Goal: Find specific page/section: Find specific page/section

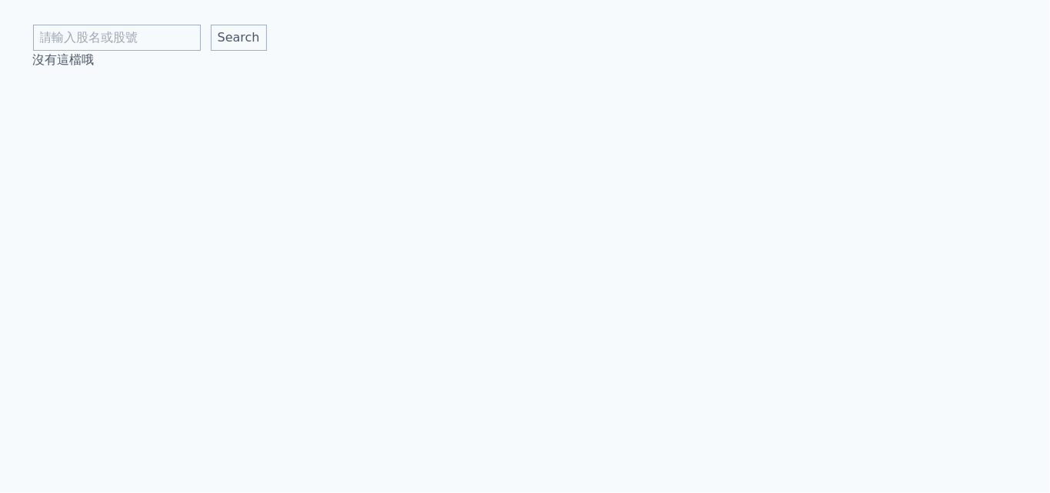
click at [126, 23] on div "Search 沒有這檔哦" at bounding box center [525, 34] width 985 height 69
click at [128, 44] on input "text" at bounding box center [117, 38] width 168 height 26
type input "c"
type input "華懋"
click at [211, 25] on input "Search" at bounding box center [239, 38] width 56 height 26
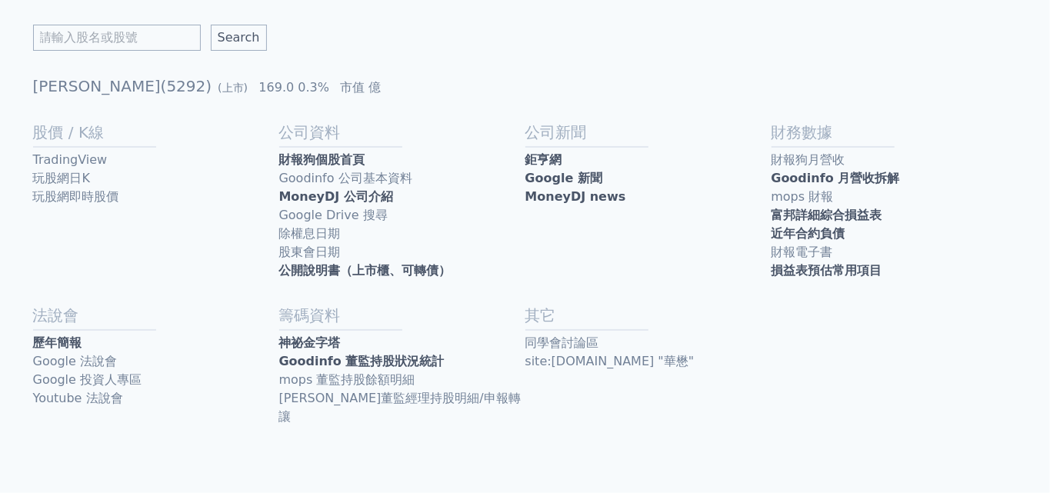
click at [965, 225] on link "近年合約負債" at bounding box center [895, 234] width 246 height 18
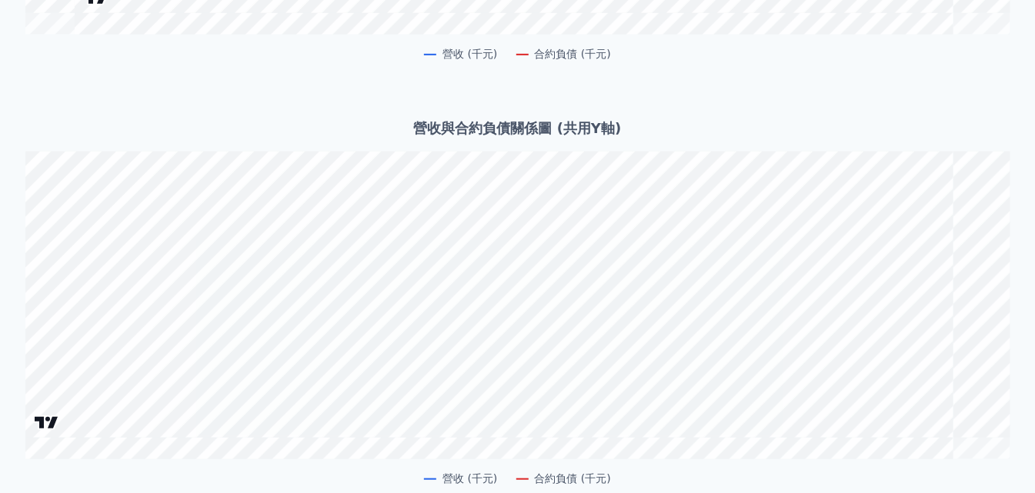
scroll to position [410, 0]
